Goal: Information Seeking & Learning: Learn about a topic

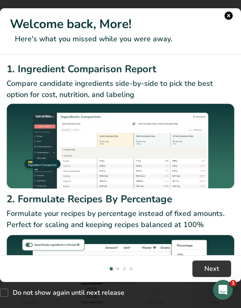
click at [223, 23] on h1 "Welcome back, More!" at bounding box center [120, 24] width 221 height 19
click at [233, 14] on button "New Features" at bounding box center [229, 16] width 8 height 8
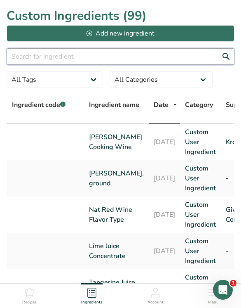
click at [197, 60] on input "text" at bounding box center [121, 56] width 228 height 16
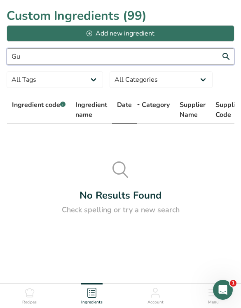
type input "G"
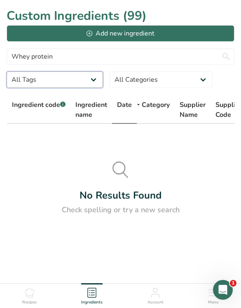
click at [89, 84] on select "All Tags Source of Antioxidants [MEDICAL_DATA] Effect Source of Omega 3 Plant-b…" at bounding box center [55, 79] width 97 height 16
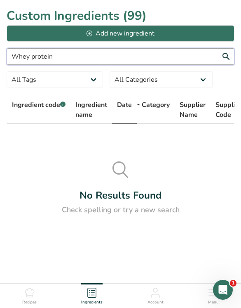
click at [196, 64] on input "Whey protein" at bounding box center [121, 56] width 228 height 16
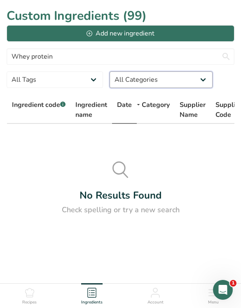
click at [195, 79] on select "All Categories [DEMOGRAPHIC_DATA]/[US_STATE][DEMOGRAPHIC_DATA] Foods Baby Foods…" at bounding box center [161, 79] width 103 height 16
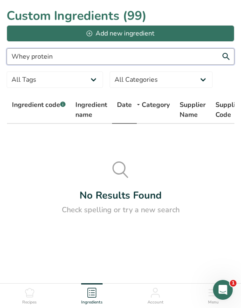
click at [213, 55] on input "Whey protein" at bounding box center [121, 56] width 228 height 16
type input "Whey"
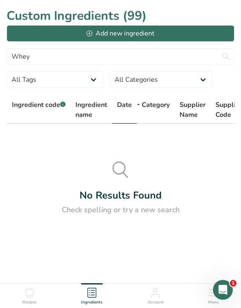
click at [84, 109] on span "Ingredient name" at bounding box center [91, 110] width 32 height 20
click at [177, 278] on main "Custom Ingredients (99) Add new ingredient Whey All Tags Source of Antioxidants…" at bounding box center [120, 154] width 241 height 308
